Goal: Task Accomplishment & Management: Use online tool/utility

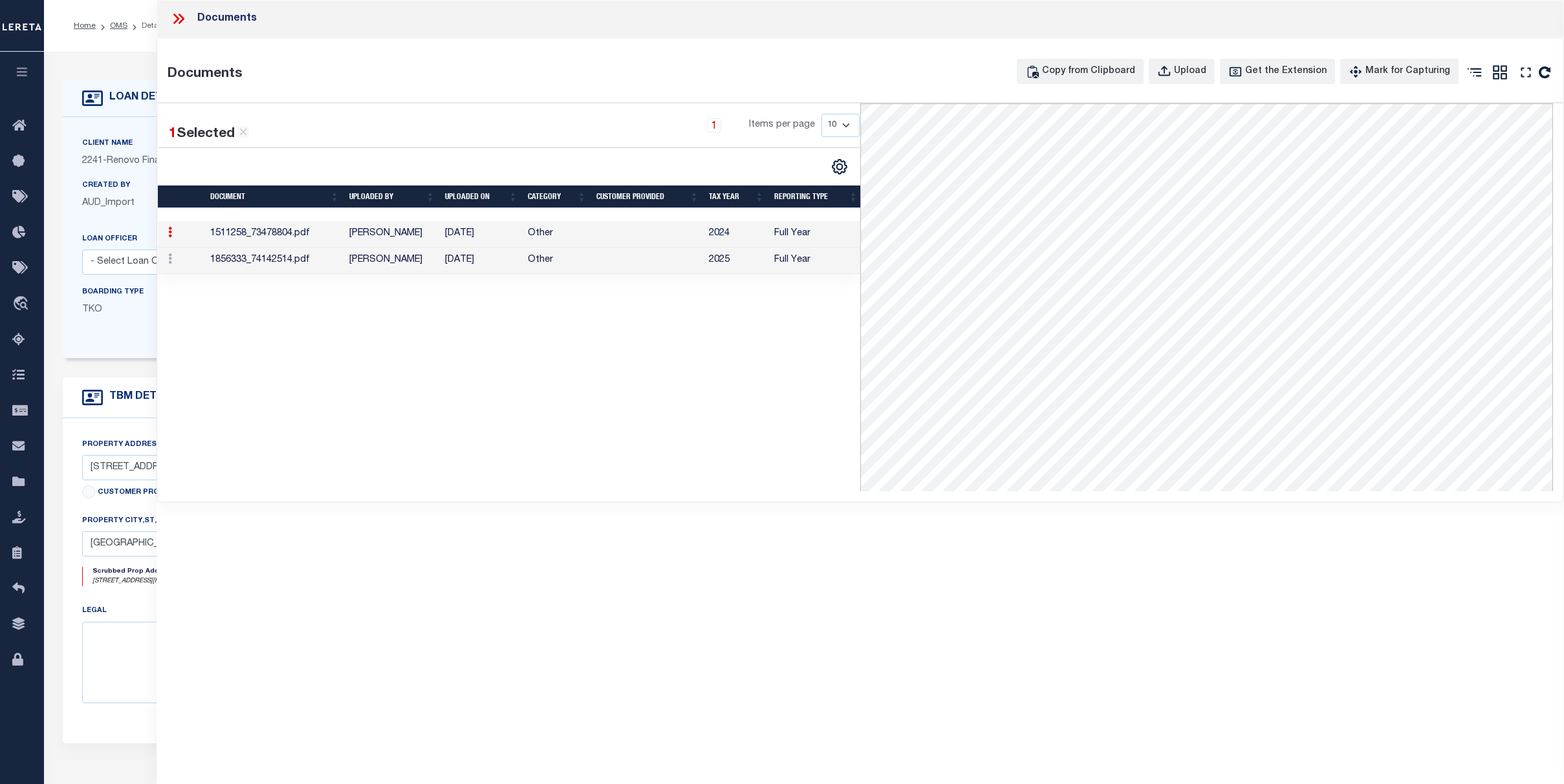
select select "25067"
select select "10"
select select "Escrow"
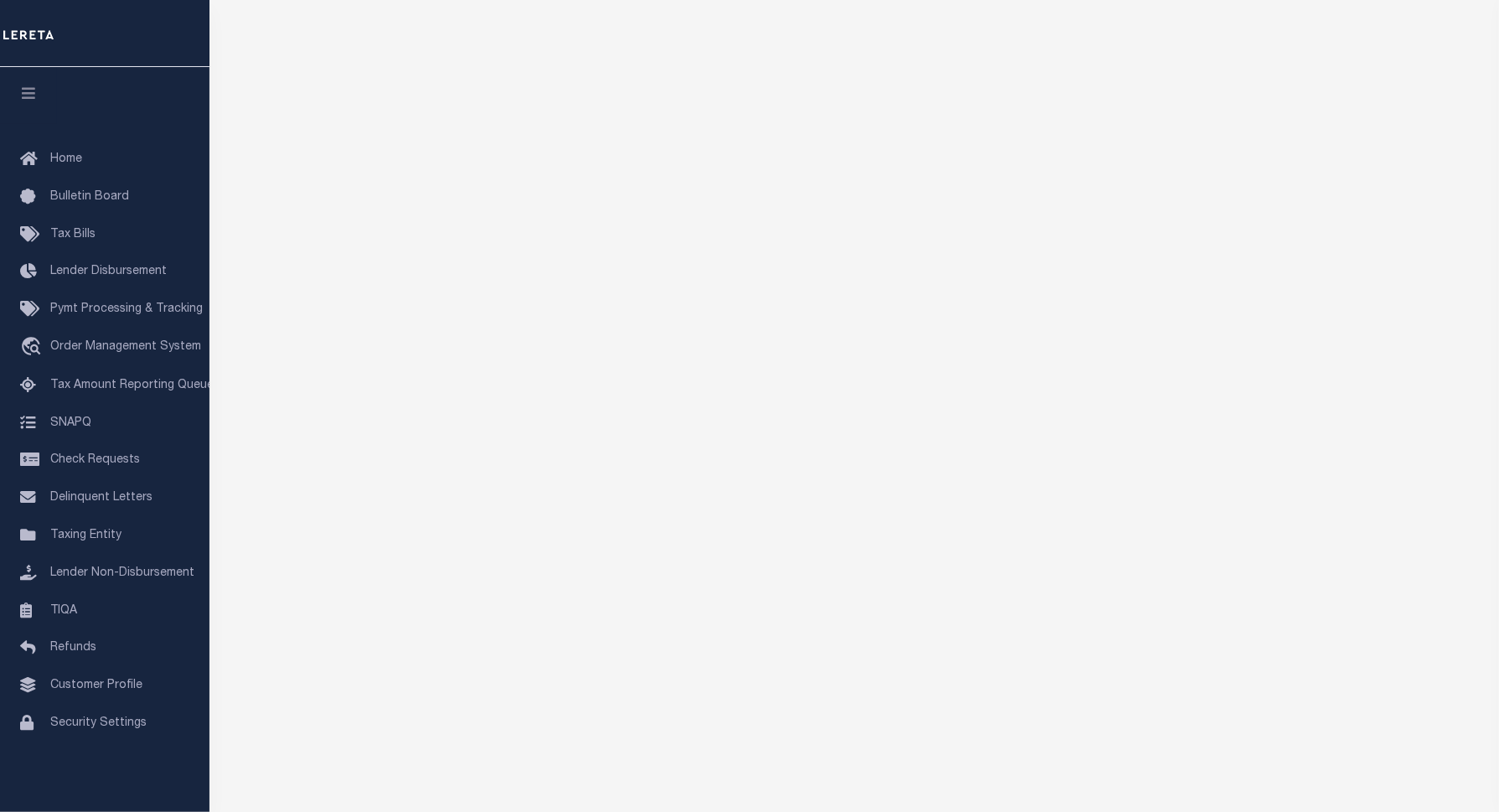
scroll to position [221, 0]
